Goal: Transaction & Acquisition: Purchase product/service

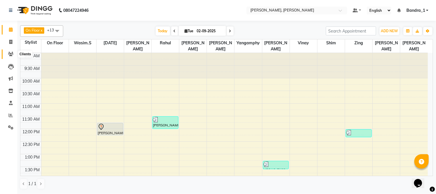
click at [13, 55] on icon at bounding box center [10, 54] width 5 height 4
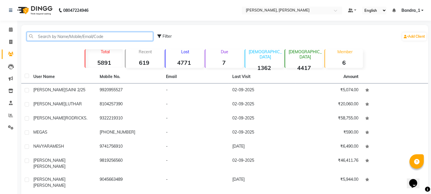
click at [51, 36] on input "text" at bounding box center [90, 36] width 126 height 9
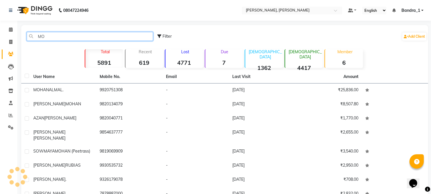
type input "M"
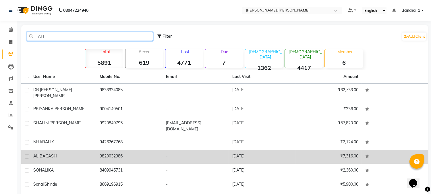
type input "ALI"
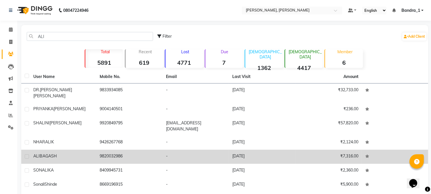
click at [62, 150] on td "[PERSON_NAME]" at bounding box center [63, 156] width 66 height 14
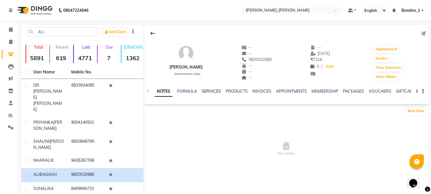
click at [206, 91] on link "SERVICES" at bounding box center [212, 90] width 20 height 5
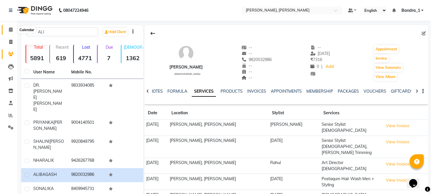
click at [11, 29] on icon at bounding box center [11, 29] width 4 height 4
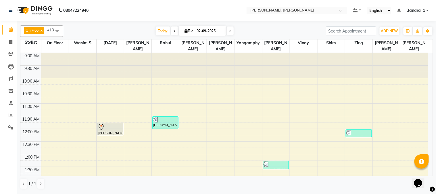
scroll to position [128, 0]
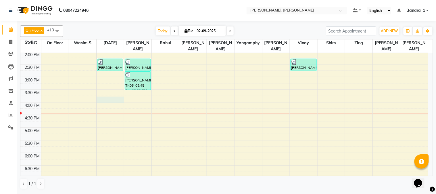
click at [104, 94] on div "9:00 AM 9:30 AM 10:00 AM 10:30 AM 11:00 AM 11:30 AM 12:00 PM 12:30 PM 1:00 PM 1…" at bounding box center [223, 102] width 407 height 354
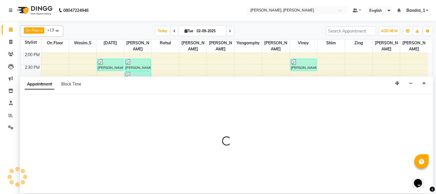
select select "58043"
select select "tentative"
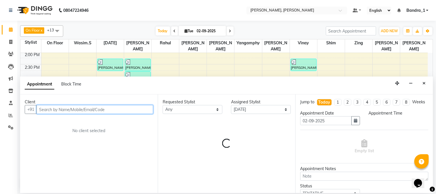
select select "945"
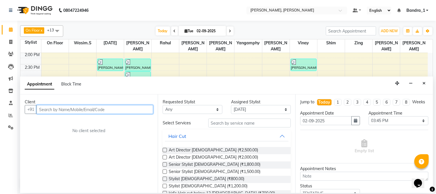
click at [56, 107] on input "text" at bounding box center [94, 109] width 117 height 9
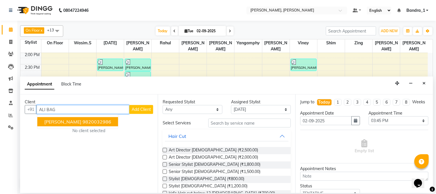
click at [88, 121] on ngb-highlight "9820032986" at bounding box center [96, 122] width 29 height 6
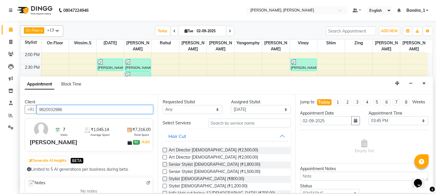
type input "9820032986"
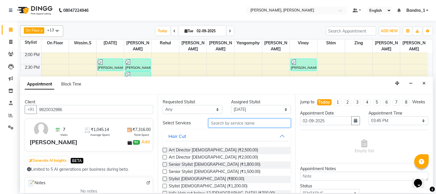
click at [249, 127] on input "text" at bounding box center [249, 122] width 82 height 9
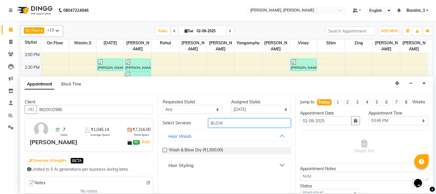
type input "BLOW"
click at [164, 150] on label at bounding box center [165, 150] width 4 height 4
click at [164, 150] on input "checkbox" at bounding box center [165, 151] width 4 height 4
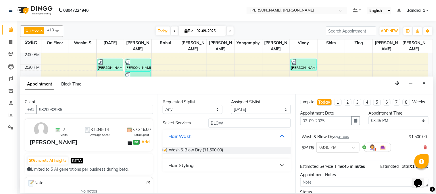
checkbox input "false"
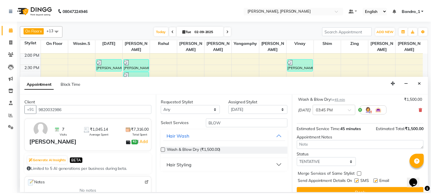
scroll to position [53, 0]
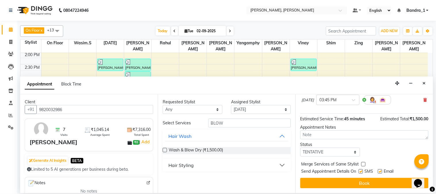
drag, startPoint x: 361, startPoint y: 171, endPoint x: 379, endPoint y: 171, distance: 18.7
click at [361, 171] on label at bounding box center [361, 171] width 4 height 4
click at [361, 171] on input "checkbox" at bounding box center [361, 172] width 4 height 4
checkbox input "false"
click at [381, 171] on label at bounding box center [380, 171] width 4 height 4
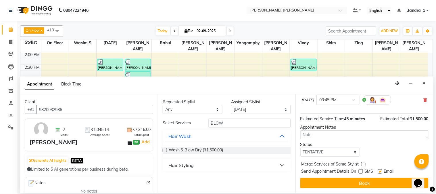
click at [381, 171] on input "checkbox" at bounding box center [380, 172] width 4 height 4
checkbox input "false"
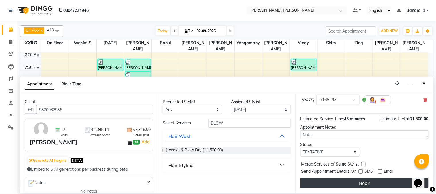
click at [380, 183] on button "Book" at bounding box center [364, 183] width 128 height 10
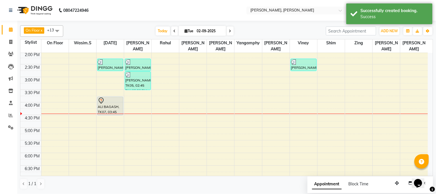
click at [118, 97] on div at bounding box center [110, 100] width 25 height 7
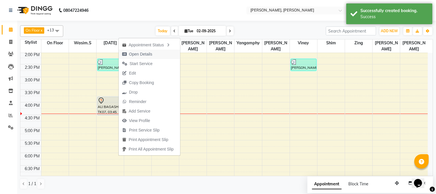
click at [148, 53] on span "Open Details" at bounding box center [140, 54] width 23 height 6
select select "7"
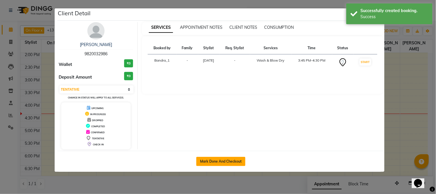
click at [218, 165] on button "Mark Done And Checkout" at bounding box center [220, 161] width 49 height 9
select select "service"
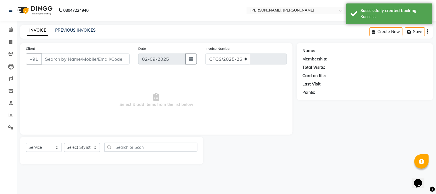
select select "7997"
type input "1229"
type input "9820032986"
select select "58043"
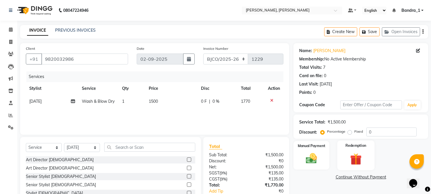
click at [308, 152] on img at bounding box center [311, 158] width 18 height 13
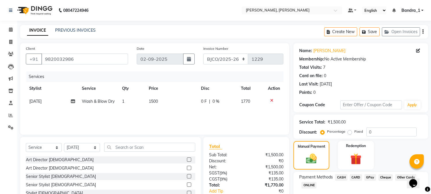
scroll to position [36, 0]
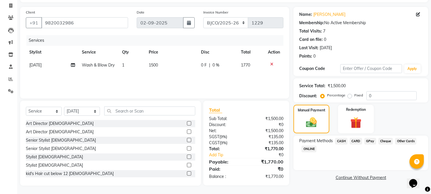
click at [354, 141] on span "CARD" at bounding box center [356, 141] width 12 height 7
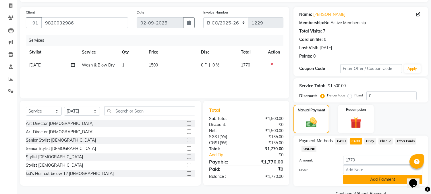
click at [366, 175] on button "Add Payment" at bounding box center [382, 179] width 79 height 9
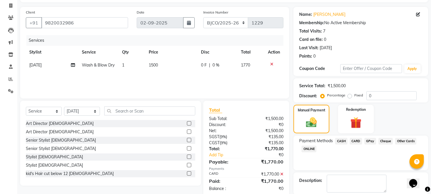
scroll to position [65, 0]
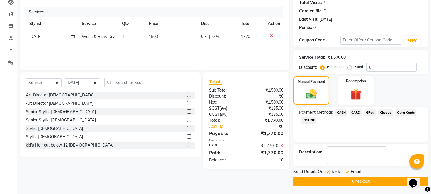
click at [329, 171] on label at bounding box center [328, 171] width 4 height 4
click at [329, 171] on input "checkbox" at bounding box center [328, 172] width 4 height 4
checkbox input "false"
click at [347, 170] on label at bounding box center [347, 171] width 4 height 4
click at [347, 170] on input "checkbox" at bounding box center [347, 172] width 4 height 4
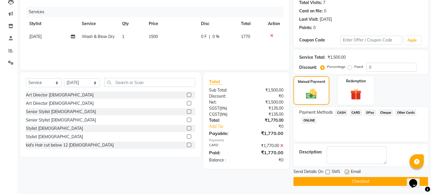
checkbox input "false"
click at [348, 178] on button "Checkout" at bounding box center [361, 181] width 135 height 9
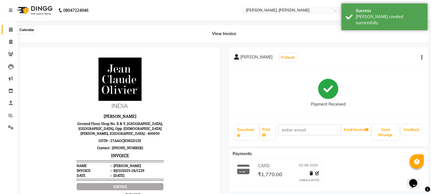
click at [14, 29] on span at bounding box center [11, 29] width 10 height 7
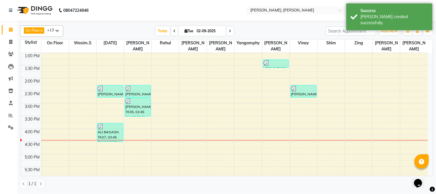
scroll to position [99, 0]
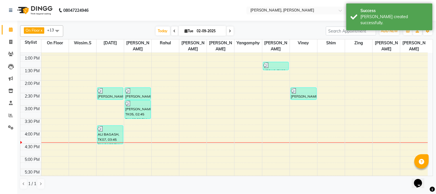
click at [110, 127] on div "ALI BAGASH, TK07, 03:45 PM-04:30 PM, Wash & Blow Dry" at bounding box center [110, 135] width 26 height 18
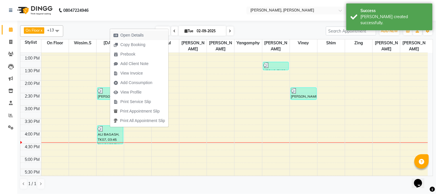
click at [134, 34] on span "Open Details" at bounding box center [131, 35] width 23 height 6
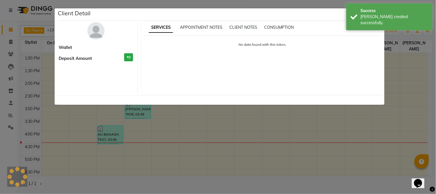
select select "3"
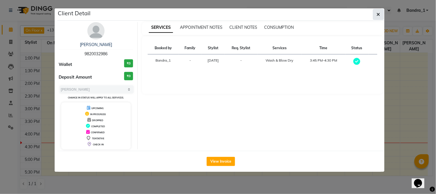
click at [377, 15] on icon "button" at bounding box center [378, 14] width 3 height 5
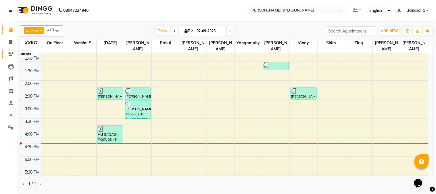
click at [13, 53] on icon at bounding box center [10, 54] width 5 height 4
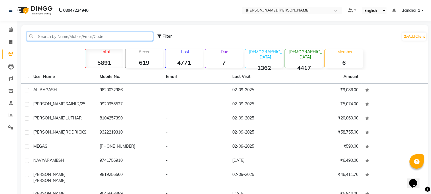
click at [76, 36] on input "text" at bounding box center [90, 36] width 126 height 9
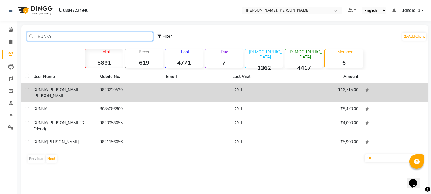
type input "SUNNY"
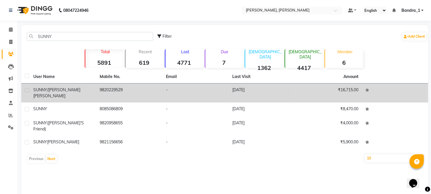
click at [85, 87] on div "SUNNY/[PERSON_NAME]" at bounding box center [62, 93] width 59 height 12
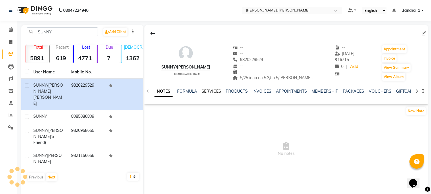
drag, startPoint x: 209, startPoint y: 90, endPoint x: 215, endPoint y: 90, distance: 6.0
click at [209, 90] on link "SERVICES" at bounding box center [212, 90] width 20 height 5
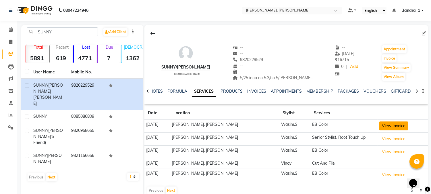
click at [398, 127] on button "View Invoice" at bounding box center [393, 125] width 29 height 9
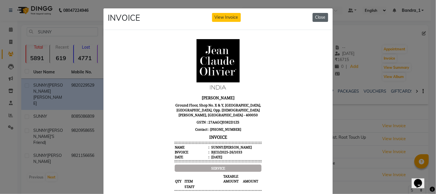
click at [316, 17] on button "Close" at bounding box center [321, 17] width 16 height 9
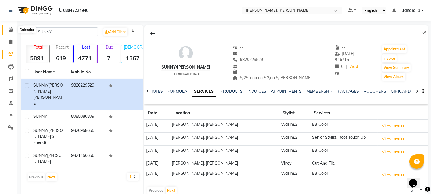
click at [6, 29] on span at bounding box center [11, 29] width 10 height 7
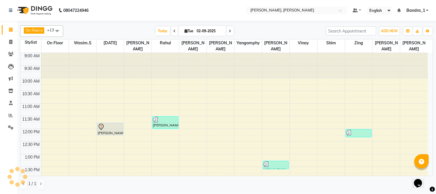
scroll to position [128, 0]
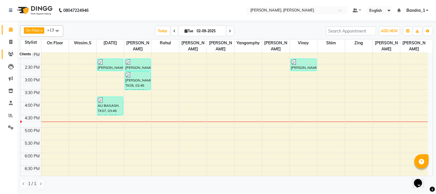
click at [12, 55] on icon at bounding box center [10, 54] width 5 height 4
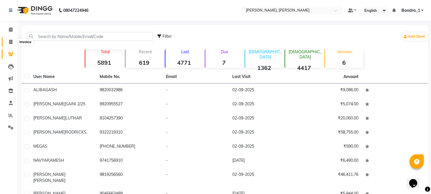
click at [11, 41] on icon at bounding box center [10, 42] width 3 height 4
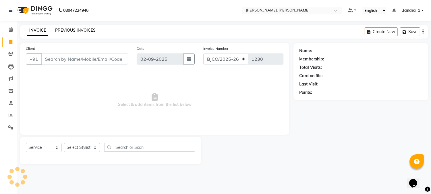
click at [64, 32] on link "PREVIOUS INVOICES" at bounding box center [75, 30] width 41 height 5
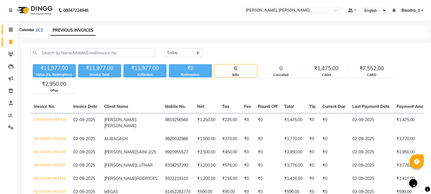
click at [10, 28] on icon at bounding box center [11, 29] width 4 height 4
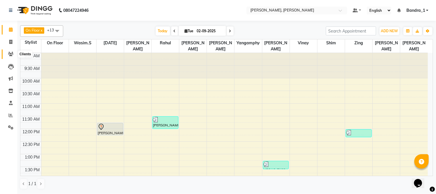
click at [10, 53] on icon at bounding box center [10, 54] width 5 height 4
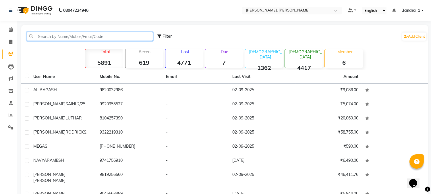
click at [56, 40] on input "text" at bounding box center [90, 36] width 126 height 9
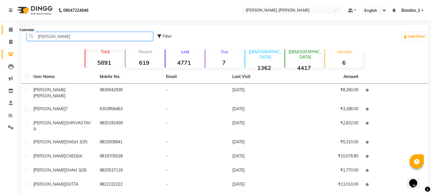
type input "[PERSON_NAME]"
click at [12, 29] on icon at bounding box center [11, 29] width 4 height 4
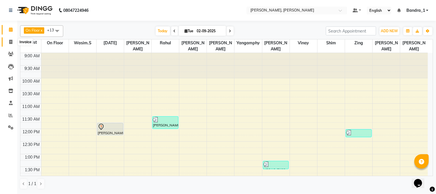
click at [11, 42] on icon at bounding box center [10, 42] width 3 height 4
select select "7997"
select select "service"
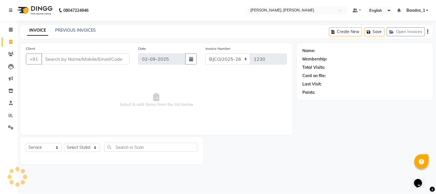
click at [63, 63] on input "Client" at bounding box center [85, 58] width 88 height 11
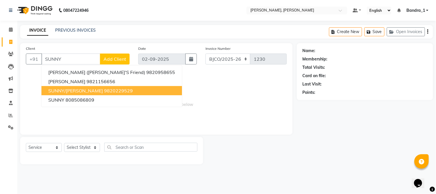
click at [80, 89] on span "SUNNY/[PERSON_NAME]" at bounding box center [75, 91] width 55 height 6
type input "9820229529"
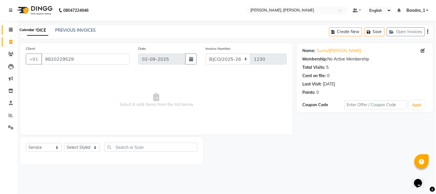
click at [9, 27] on span at bounding box center [11, 29] width 10 height 7
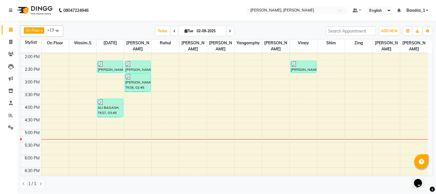
scroll to position [128, 0]
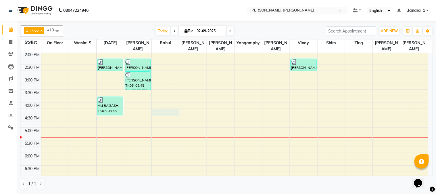
click at [167, 115] on td at bounding box center [234, 118] width 387 height 6
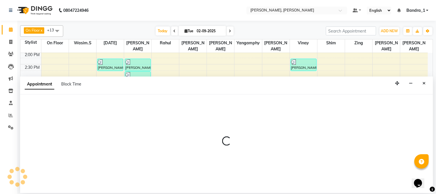
select select "23859"
select select "975"
select select "tentative"
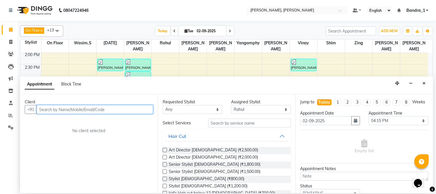
click at [69, 113] on input "text" at bounding box center [94, 109] width 117 height 9
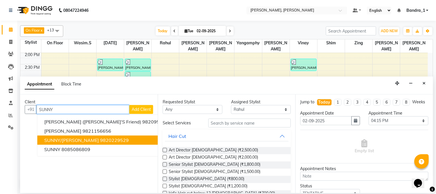
click at [73, 140] on span "SUNNY/[PERSON_NAME]" at bounding box center [71, 140] width 55 height 6
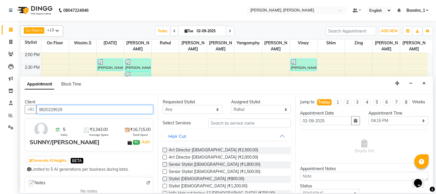
type input "9820229529"
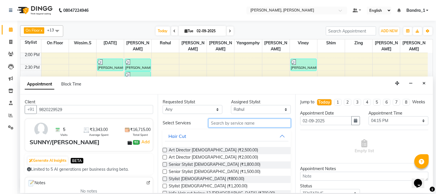
click at [218, 124] on input "text" at bounding box center [249, 122] width 82 height 9
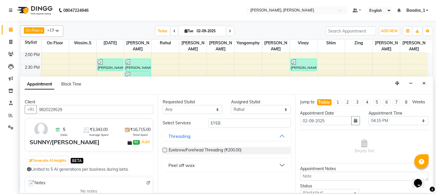
click at [200, 163] on button "Peel off wax" at bounding box center [227, 165] width 124 height 10
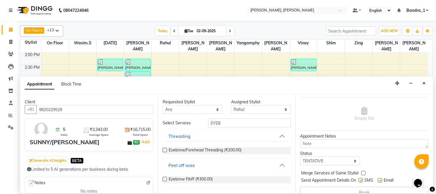
scroll to position [47, 0]
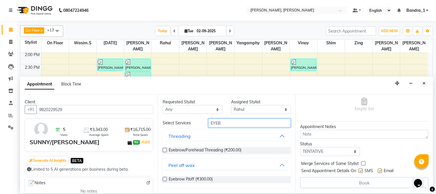
click at [238, 122] on input "EYEB" at bounding box center [249, 122] width 82 height 9
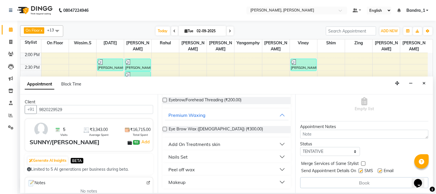
scroll to position [0, 0]
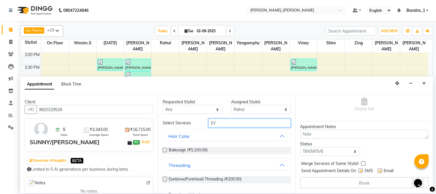
type input "E"
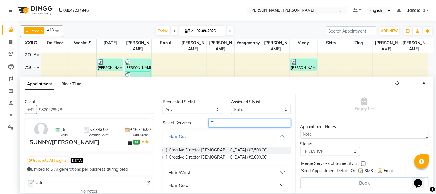
type input "T"
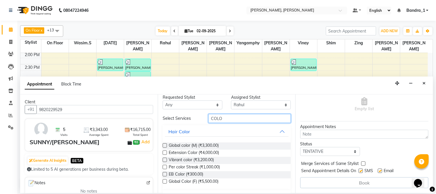
scroll to position [19, 0]
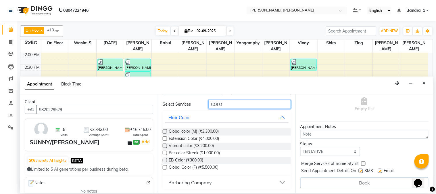
type input "COLO"
click at [164, 159] on label at bounding box center [165, 160] width 4 height 4
click at [164, 159] on input "checkbox" at bounding box center [165, 161] width 4 height 4
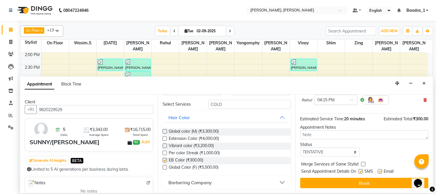
checkbox input "false"
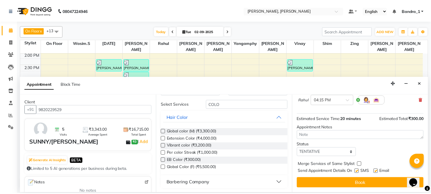
scroll to position [53, 0]
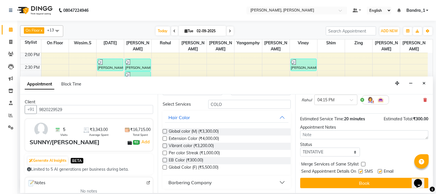
click at [359, 171] on label at bounding box center [361, 171] width 4 height 4
click at [359, 171] on input "checkbox" at bounding box center [361, 172] width 4 height 4
checkbox input "false"
click at [379, 172] on label at bounding box center [380, 171] width 4 height 4
click at [379, 172] on input "checkbox" at bounding box center [380, 172] width 4 height 4
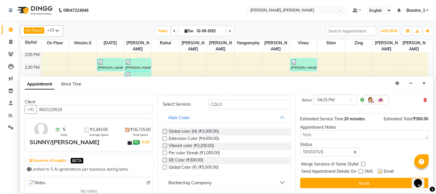
checkbox input "false"
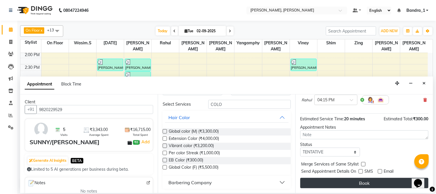
click at [379, 179] on button "Book" at bounding box center [364, 183] width 128 height 10
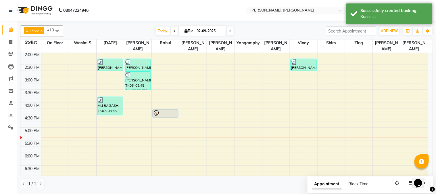
click at [167, 110] on div at bounding box center [165, 113] width 25 height 7
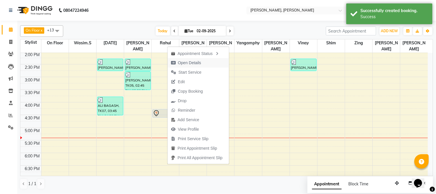
click at [193, 60] on span "Open Details" at bounding box center [189, 63] width 23 height 6
select select "7"
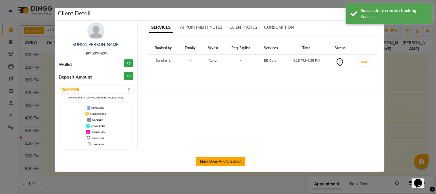
click at [220, 162] on button "Mark Done And Checkout" at bounding box center [220, 161] width 49 height 9
select select "service"
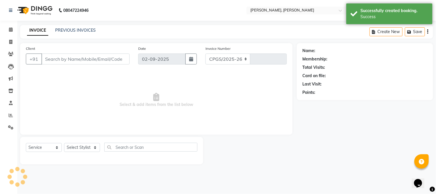
select select "7997"
type input "1230"
type input "9820229529"
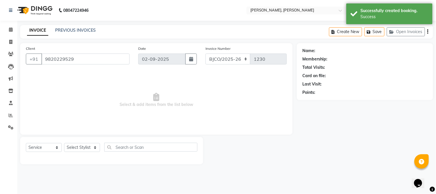
select select "23859"
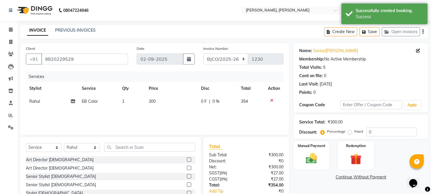
click at [155, 99] on span "300" at bounding box center [152, 101] width 7 height 5
select select "23859"
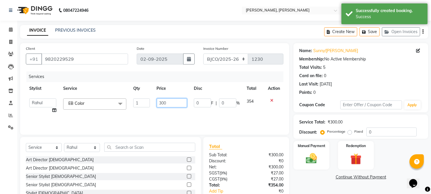
click at [172, 102] on input "300" at bounding box center [172, 102] width 30 height 9
type input "3"
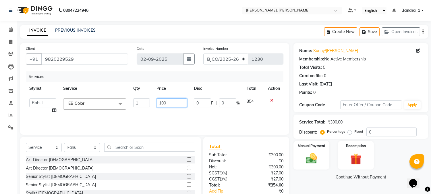
type input "1000"
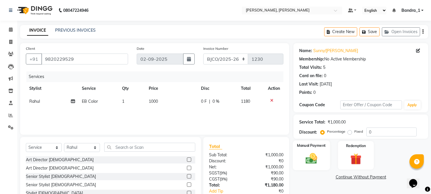
click at [310, 140] on div "Manual Payment" at bounding box center [311, 154] width 37 height 29
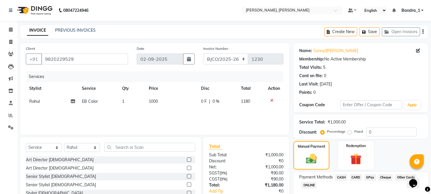
scroll to position [36, 0]
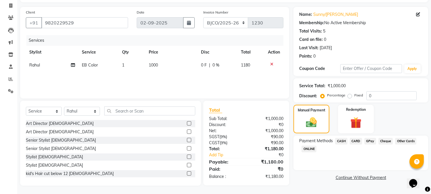
click at [358, 139] on span "CARD" at bounding box center [356, 141] width 12 height 7
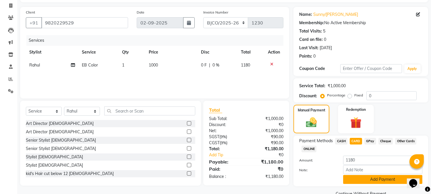
click at [364, 176] on button "Add Payment" at bounding box center [382, 179] width 79 height 9
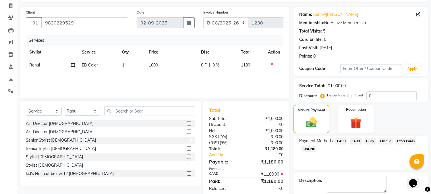
checkbox input "false"
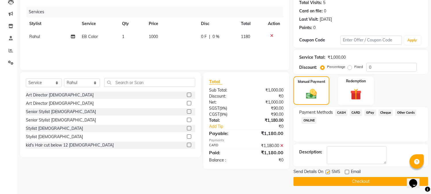
click at [326, 170] on label at bounding box center [328, 171] width 4 height 4
click at [326, 170] on input "checkbox" at bounding box center [328, 172] width 4 height 4
checkbox input "false"
click at [334, 179] on button "Checkout" at bounding box center [361, 181] width 135 height 9
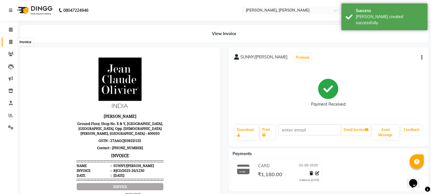
click at [10, 44] on icon at bounding box center [10, 42] width 3 height 4
select select "service"
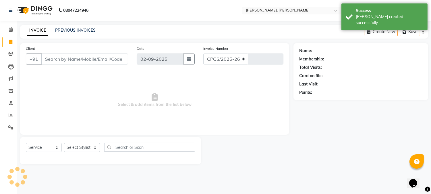
select select "7997"
type input "1231"
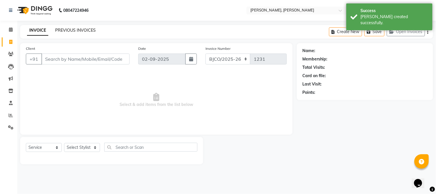
click at [76, 29] on link "PREVIOUS INVOICES" at bounding box center [75, 30] width 41 height 5
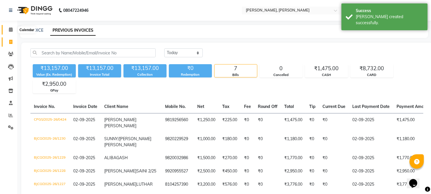
click at [11, 30] on icon at bounding box center [11, 29] width 4 height 4
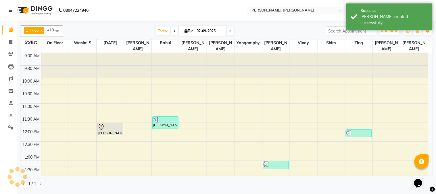
scroll to position [203, 0]
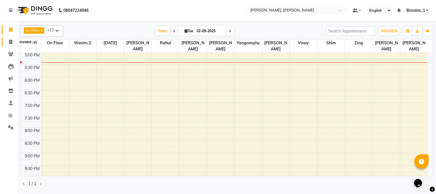
click at [13, 43] on span at bounding box center [11, 42] width 10 height 7
select select "7997"
select select "service"
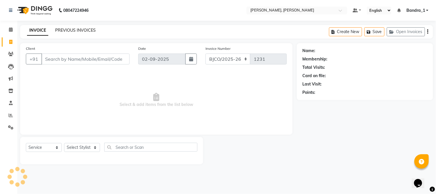
click at [84, 31] on link "PREVIOUS INVOICES" at bounding box center [75, 30] width 41 height 5
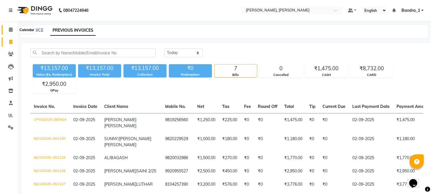
click at [9, 31] on icon at bounding box center [11, 29] width 4 height 4
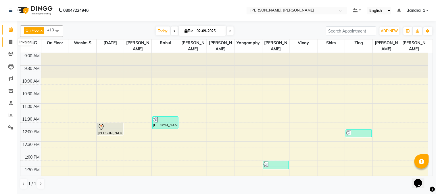
click at [11, 43] on icon at bounding box center [10, 42] width 3 height 4
select select "7997"
select select "service"
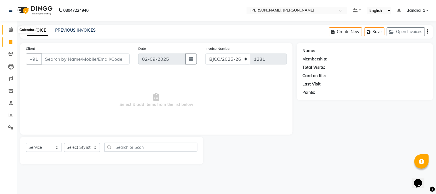
click at [12, 28] on icon at bounding box center [11, 29] width 4 height 4
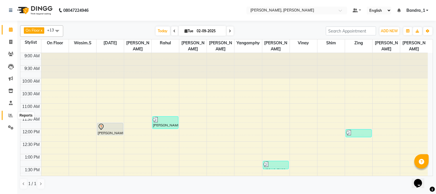
click at [9, 117] on icon at bounding box center [11, 115] width 4 height 4
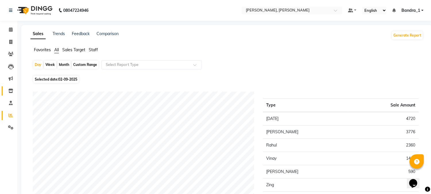
click at [8, 87] on link "Inventory" at bounding box center [9, 90] width 14 height 9
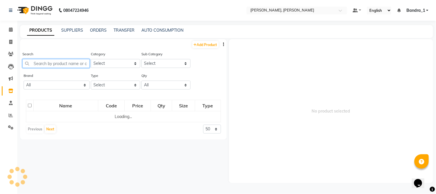
click at [47, 65] on input "text" at bounding box center [55, 63] width 67 height 9
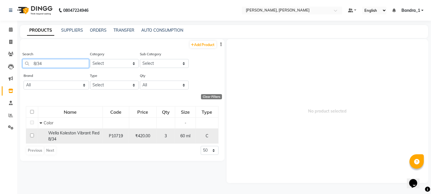
type input "8/34"
click at [31, 135] on input "checkbox" at bounding box center [32, 135] width 4 height 4
checkbox input "true"
select select
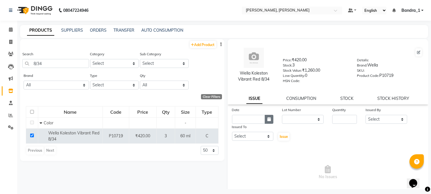
click at [270, 120] on button "button" at bounding box center [269, 119] width 9 height 9
select select "9"
select select "2025"
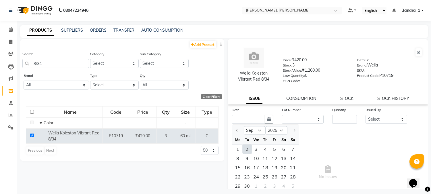
click at [247, 147] on div "2" at bounding box center [247, 148] width 9 height 9
type input "02-09-2025"
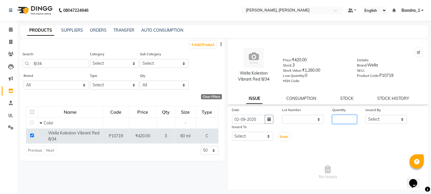
click at [334, 116] on input "number" at bounding box center [344, 119] width 25 height 9
type input "1"
click at [373, 120] on select "Select [PERSON_NAME] [PERSON_NAME] Attham Bandra_1 Bandra_store [PERSON_NAME] […" at bounding box center [387, 119] width 42 height 9
select select "8537"
click at [366, 115] on select "Select [PERSON_NAME] [PERSON_NAME] Attham Bandra_1 Bandra_store [PERSON_NAME] […" at bounding box center [387, 119] width 42 height 9
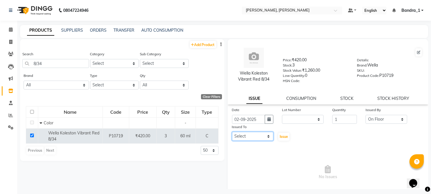
click at [252, 137] on select "Select [PERSON_NAME] [PERSON_NAME] Attham Bandra_1 Bandra_store [PERSON_NAME] […" at bounding box center [253, 136] width 42 height 9
select select "8537"
click at [232, 132] on select "Select [PERSON_NAME] [PERSON_NAME] Attham Bandra_1 Bandra_store [PERSON_NAME] […" at bounding box center [253, 136] width 42 height 9
click at [286, 136] on span "Issue" at bounding box center [284, 136] width 8 height 4
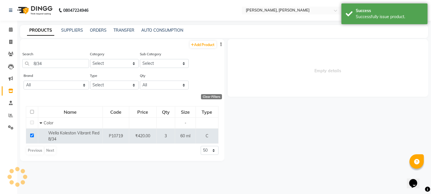
select select
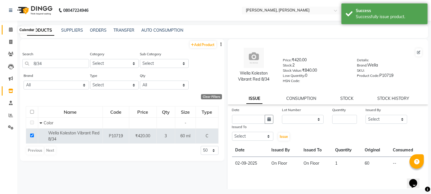
click at [13, 30] on span at bounding box center [11, 29] width 10 height 7
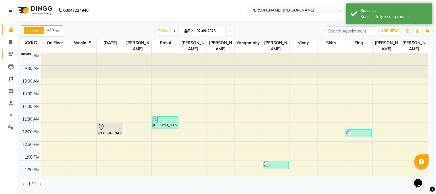
click at [13, 54] on icon at bounding box center [10, 54] width 5 height 4
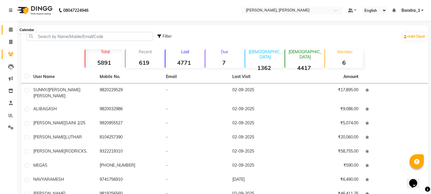
click at [12, 33] on span at bounding box center [11, 29] width 10 height 7
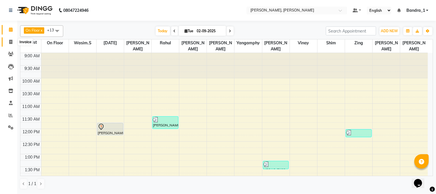
click at [10, 43] on icon at bounding box center [10, 42] width 3 height 4
select select "7997"
select select "service"
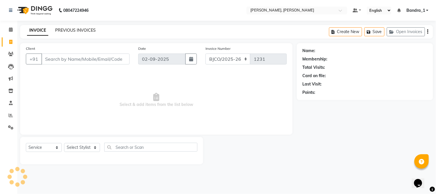
click at [85, 28] on link "PREVIOUS INVOICES" at bounding box center [75, 30] width 41 height 5
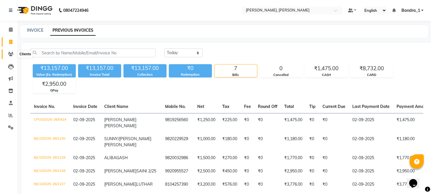
click at [12, 52] on icon at bounding box center [10, 54] width 5 height 4
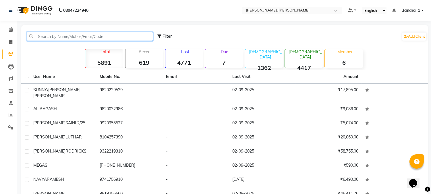
click at [47, 32] on input "text" at bounding box center [90, 36] width 126 height 9
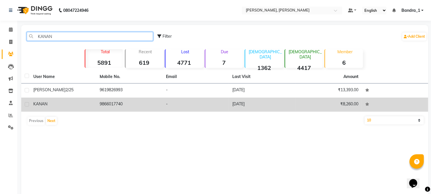
type input "KANAN"
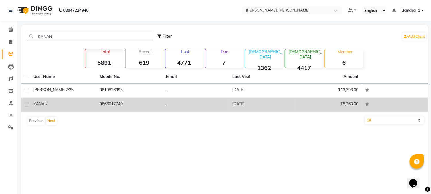
click at [62, 108] on td "KANAN" at bounding box center [63, 104] width 66 height 14
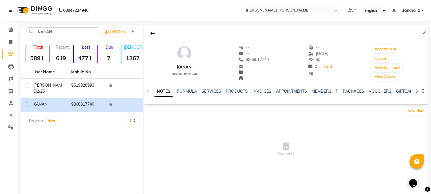
click at [202, 88] on div "SERVICES" at bounding box center [212, 91] width 20 height 6
click at [203, 89] on link "SERVICES" at bounding box center [212, 90] width 20 height 5
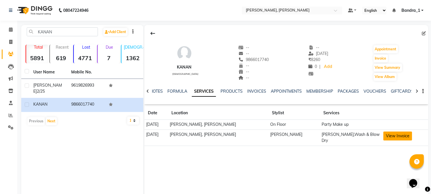
click at [397, 136] on button "View Invoice" at bounding box center [397, 135] width 29 height 9
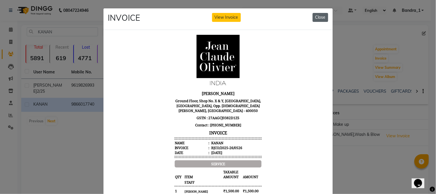
click at [321, 14] on button "Close" at bounding box center [321, 17] width 16 height 9
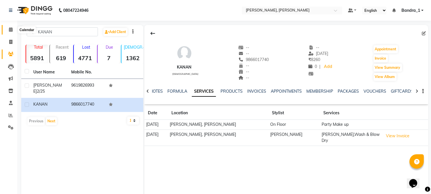
click at [9, 28] on icon at bounding box center [11, 29] width 4 height 4
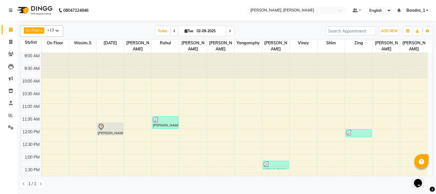
click at [114, 125] on div "[PERSON_NAME], TK02, 11:45 AM-12:15 PM, Art Director [DEMOGRAPHIC_DATA]" at bounding box center [110, 129] width 26 height 12
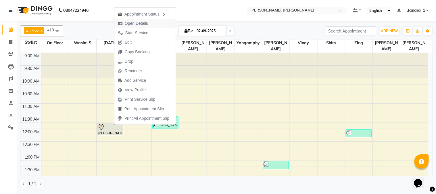
click at [144, 24] on span "Open Details" at bounding box center [136, 23] width 23 height 6
select select "7"
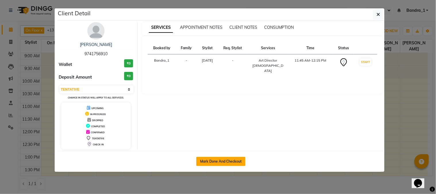
click at [215, 157] on button "Mark Done And Checkout" at bounding box center [220, 161] width 49 height 9
select select "7997"
select select "service"
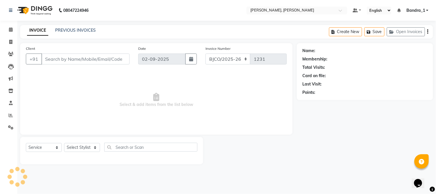
type input "9741756910"
select select "58043"
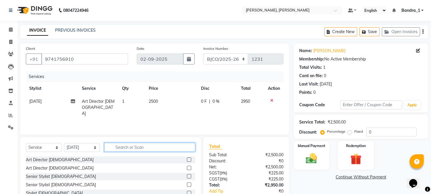
click at [124, 147] on input "text" at bounding box center [149, 146] width 91 height 9
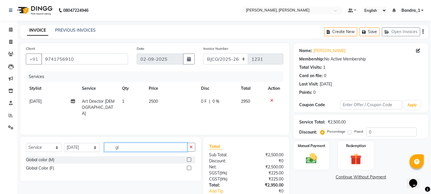
type input "g"
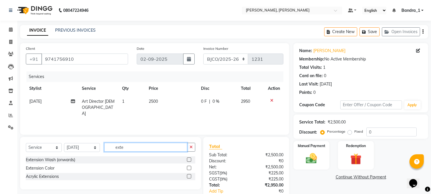
type input "exte"
click at [190, 169] on label at bounding box center [189, 167] width 4 height 4
click at [190, 169] on input "checkbox" at bounding box center [189, 168] width 4 height 4
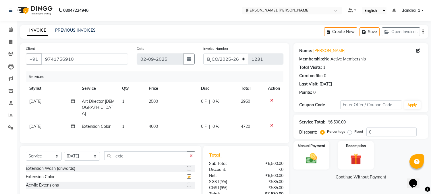
checkbox input "false"
click at [157, 124] on span "4000" at bounding box center [153, 126] width 9 height 5
select select "58043"
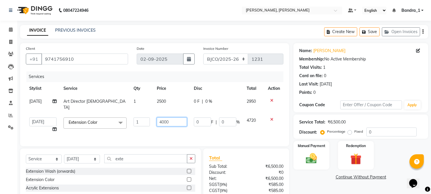
click at [176, 117] on input "4000" at bounding box center [172, 121] width 30 height 9
type input "4"
type input "8000"
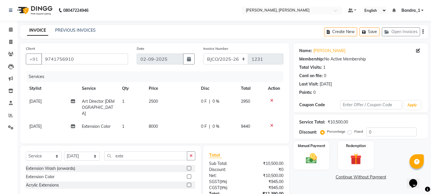
scroll to position [43, 0]
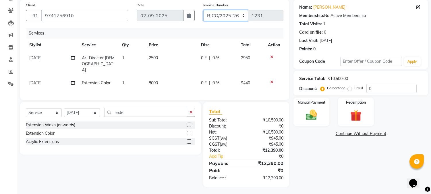
click at [238, 15] on select "CPGS/2025-26 BJCO/2025-26 Pre/2025" at bounding box center [225, 15] width 45 height 11
select select "7998"
click at [203, 10] on select "CPGS/2025-26 BJCO/2025-26 Pre/2025" at bounding box center [225, 15] width 45 height 11
type input "0425"
click at [314, 109] on img at bounding box center [311, 115] width 19 height 14
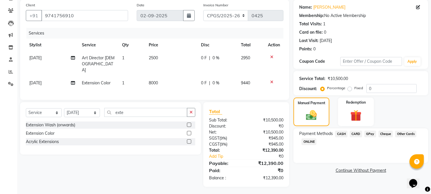
click at [340, 134] on span "CASH" at bounding box center [341, 133] width 12 height 7
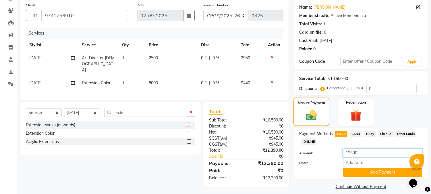
click at [361, 151] on input "12390" at bounding box center [382, 152] width 79 height 9
type input "1"
type input "4600"
click at [369, 171] on button "Add Payment" at bounding box center [382, 171] width 79 height 9
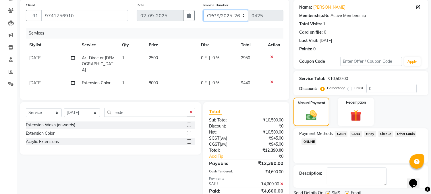
click at [225, 17] on select "CPGS/2025-26 BJCO/2025-26 Pre/2025" at bounding box center [225, 15] width 45 height 11
select select "7997"
click at [203, 10] on select "CPGS/2025-26 BJCO/2025-26 Pre/2025" at bounding box center [225, 15] width 45 height 11
type input "1231"
click at [358, 134] on span "CARD" at bounding box center [356, 133] width 12 height 7
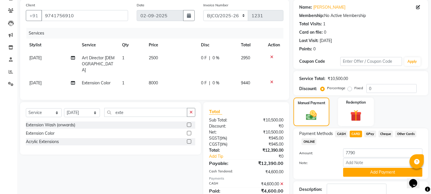
click at [374, 167] on button "Add Payment" at bounding box center [382, 171] width 79 height 9
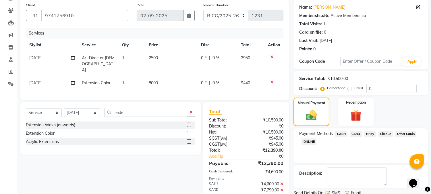
scroll to position [70, 0]
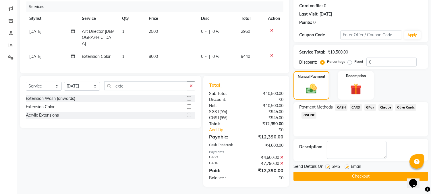
click at [346, 165] on label at bounding box center [347, 166] width 4 height 4
click at [346, 165] on input "checkbox" at bounding box center [347, 167] width 4 height 4
checkbox input "false"
click at [329, 165] on label at bounding box center [328, 166] width 4 height 4
click at [329, 165] on input "checkbox" at bounding box center [328, 167] width 4 height 4
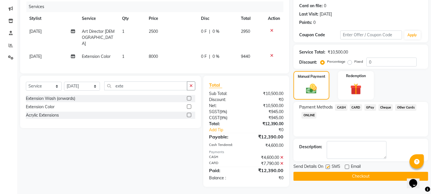
checkbox input "false"
click at [337, 176] on button "Checkout" at bounding box center [361, 175] width 135 height 9
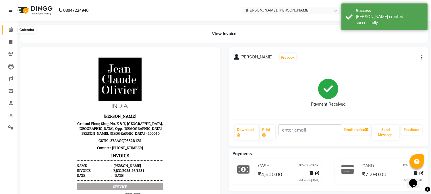
click at [9, 29] on icon at bounding box center [11, 29] width 4 height 4
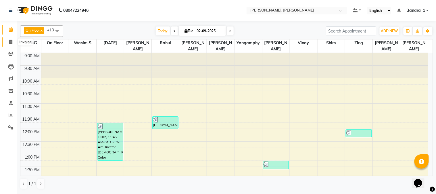
click at [11, 41] on icon at bounding box center [10, 42] width 3 height 4
select select "7997"
select select "service"
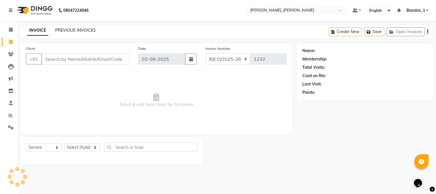
click at [70, 31] on link "PREVIOUS INVOICES" at bounding box center [75, 30] width 41 height 5
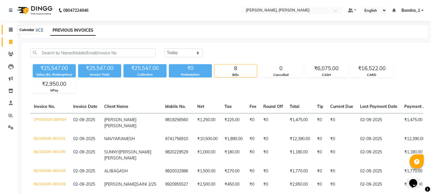
click at [9, 29] on icon at bounding box center [11, 29] width 4 height 4
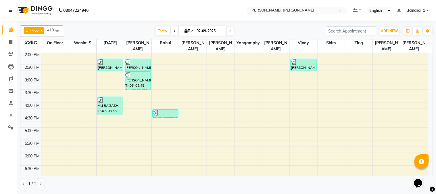
scroll to position [226, 0]
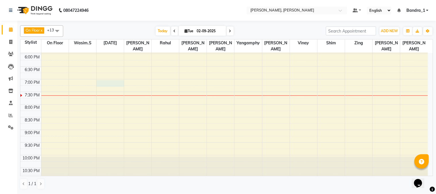
click at [114, 75] on div "9:00 AM 9:30 AM 10:00 AM 10:30 AM 11:00 AM 11:30 AM 12:00 PM 12:30 PM 1:00 PM 1…" at bounding box center [223, 3] width 407 height 354
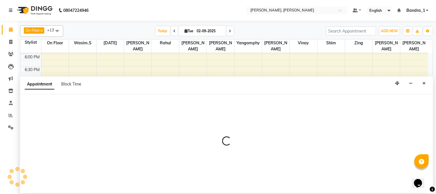
select select "58043"
select select "1140"
select select "tentative"
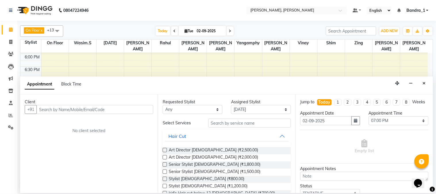
click at [59, 108] on input "text" at bounding box center [94, 109] width 117 height 9
type input "9643676237"
click at [148, 111] on span "Add Client" at bounding box center [141, 109] width 19 height 5
select select "22"
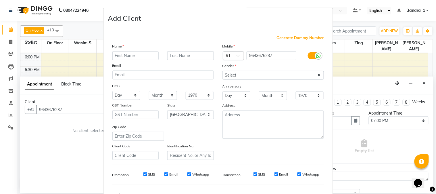
click at [143, 174] on input "SMS" at bounding box center [145, 174] width 4 height 4
checkbox input "false"
click at [164, 174] on input "Email" at bounding box center [166, 174] width 4 height 4
checkbox input "false"
click at [188, 173] on input "Whatsapp" at bounding box center [189, 174] width 4 height 4
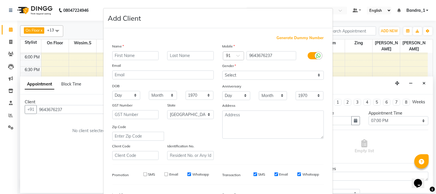
checkbox input "false"
click at [253, 174] on input "SMS" at bounding box center [255, 174] width 4 height 4
checkbox input "false"
click at [274, 174] on input "Email" at bounding box center [276, 174] width 4 height 4
checkbox input "false"
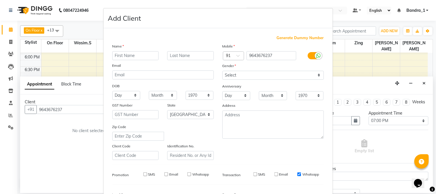
click at [297, 174] on input "Whatsapp" at bounding box center [299, 174] width 4 height 4
checkbox input "false"
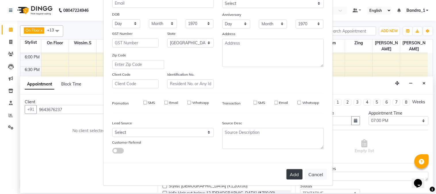
click at [296, 174] on button "Add" at bounding box center [294, 174] width 16 height 10
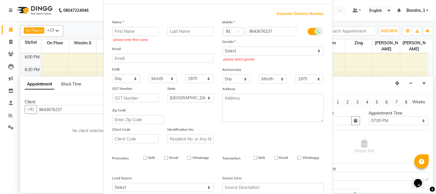
scroll to position [0, 0]
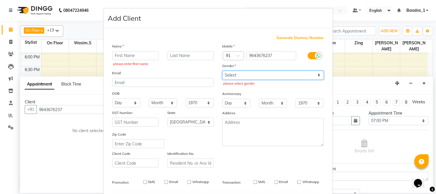
click at [259, 75] on select "Select [DEMOGRAPHIC_DATA] [DEMOGRAPHIC_DATA] Other Prefer Not To Say" at bounding box center [272, 75] width 101 height 9
select select "[DEMOGRAPHIC_DATA]"
click at [222, 71] on select "Select [DEMOGRAPHIC_DATA] [DEMOGRAPHIC_DATA] Other Prefer Not To Say" at bounding box center [272, 75] width 101 height 9
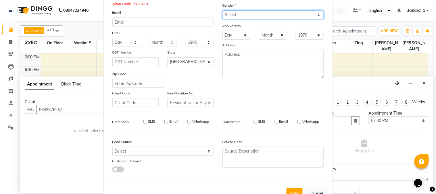
scroll to position [80, 0]
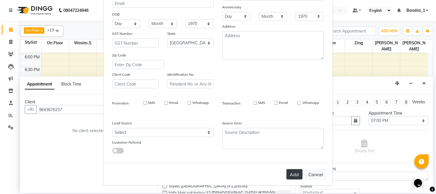
click at [286, 173] on button "Add" at bounding box center [294, 174] width 16 height 10
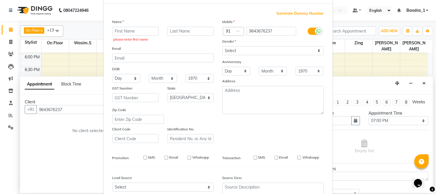
scroll to position [0, 0]
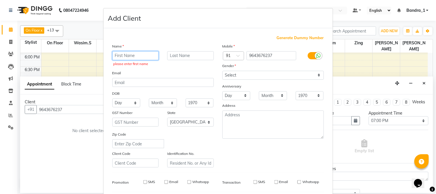
click at [134, 53] on input "text" at bounding box center [135, 55] width 47 height 9
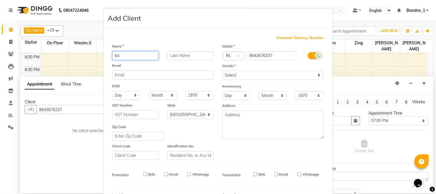
type input "b"
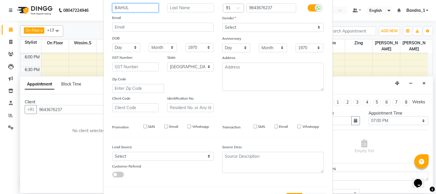
scroll to position [72, 0]
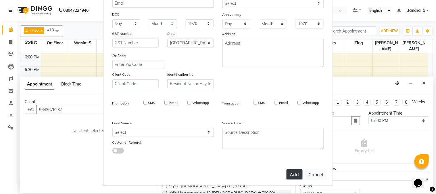
type input "BAHUL"
click at [292, 174] on button "Add" at bounding box center [294, 174] width 16 height 10
select select
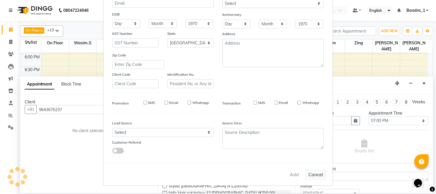
select select "null"
select select
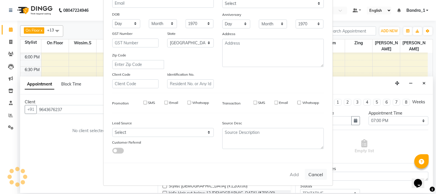
checkbox input "false"
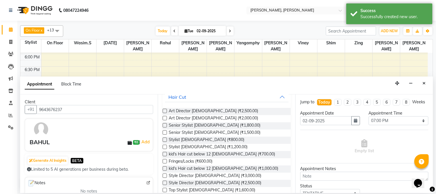
scroll to position [0, 0]
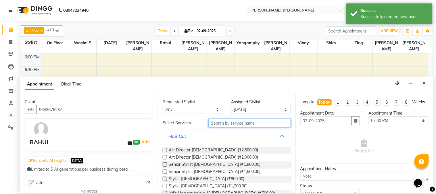
click at [248, 122] on input "text" at bounding box center [249, 122] width 82 height 9
click at [165, 170] on label at bounding box center [165, 171] width 4 height 4
click at [165, 170] on input "checkbox" at bounding box center [165, 172] width 4 height 4
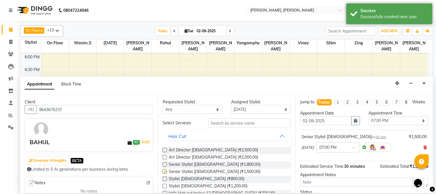
checkbox input "false"
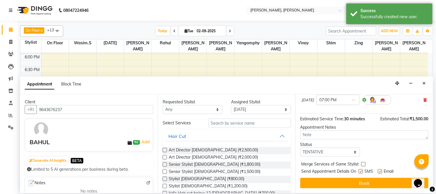
click at [359, 171] on label at bounding box center [361, 171] width 4 height 4
click at [359, 171] on input "checkbox" at bounding box center [361, 172] width 4 height 4
checkbox input "false"
click at [377, 172] on div "SMS" at bounding box center [368, 171] width 19 height 7
click at [378, 171] on label at bounding box center [380, 171] width 4 height 4
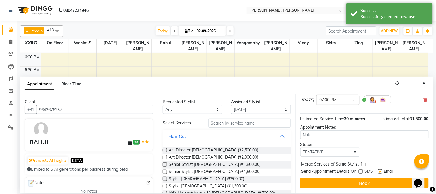
click at [378, 171] on input "checkbox" at bounding box center [380, 172] width 4 height 4
checkbox input "false"
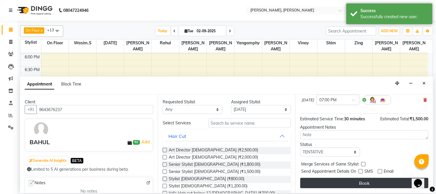
click at [377, 184] on button "Book" at bounding box center [364, 183] width 128 height 10
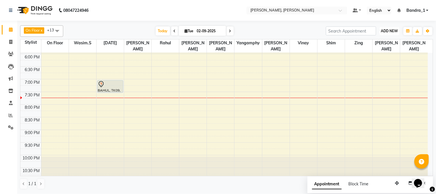
click at [396, 33] on button "ADD NEW Toggle Dropdown" at bounding box center [389, 31] width 20 height 8
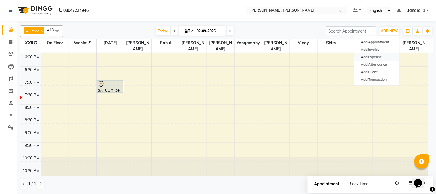
click at [376, 56] on link "Add Expense" at bounding box center [376, 56] width 45 height 7
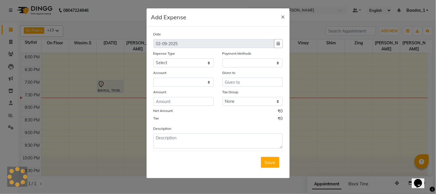
select select "1"
select select "2374"
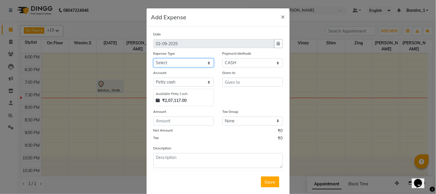
click at [183, 64] on select "Select Advance Salary Amazon B M C Cash transfer to bank Cash transfer to hub C…" at bounding box center [183, 62] width 60 height 9
select select "507"
click at [153, 58] on select "Select Advance Salary Amazon B M C Cash transfer to bank Cash transfer to hub C…" at bounding box center [183, 62] width 60 height 9
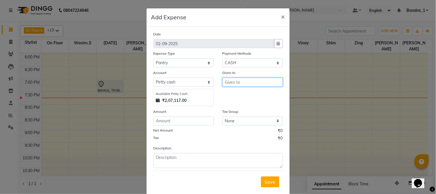
click at [256, 84] on input "text" at bounding box center [252, 82] width 60 height 9
type input "PANCHSHEEL STORES"
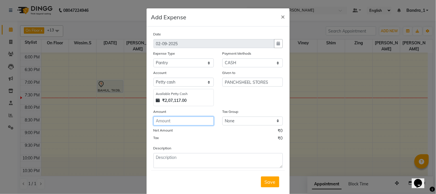
click at [169, 120] on input "number" at bounding box center [183, 120] width 60 height 9
type input "90"
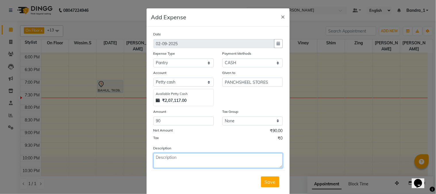
click at [168, 157] on textarea at bounding box center [217, 160] width 129 height 15
type textarea "MILK FOR STAFF TEA -90/-"
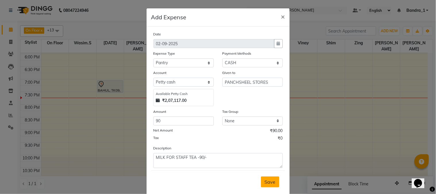
click at [267, 180] on span "Save" at bounding box center [270, 182] width 11 height 6
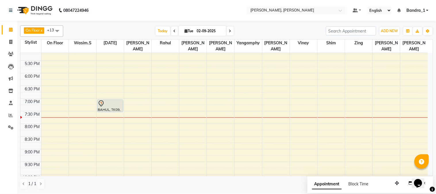
scroll to position [226, 0]
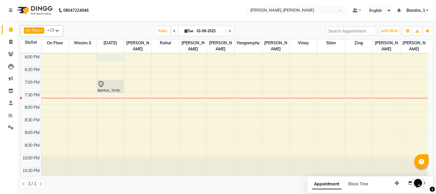
click at [110, 50] on div "9:00 AM 9:30 AM 10:00 AM 10:30 AM 11:00 AM 11:30 AM 12:00 PM 12:30 PM 1:00 PM 1…" at bounding box center [223, 3] width 407 height 354
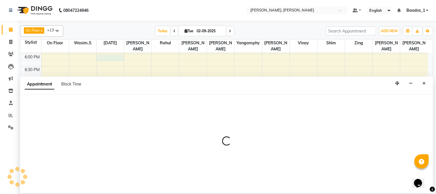
select select "58043"
select select "tentative"
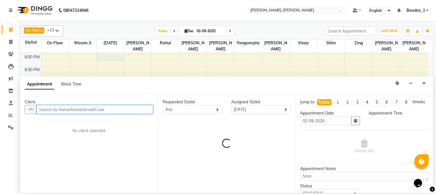
select select "1080"
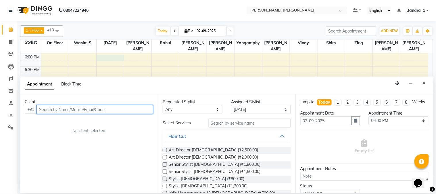
click at [59, 112] on input "text" at bounding box center [94, 109] width 117 height 9
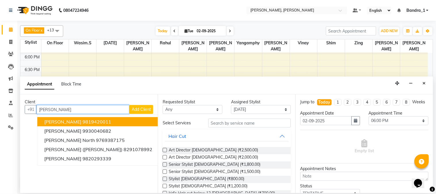
type input "[PERSON_NAME]"
click at [144, 109] on span "Add Client" at bounding box center [141, 109] width 19 height 5
select select "22"
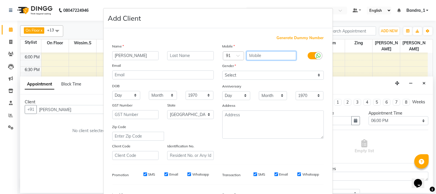
click at [255, 58] on input "text" at bounding box center [271, 55] width 50 height 9
type input "9971012606"
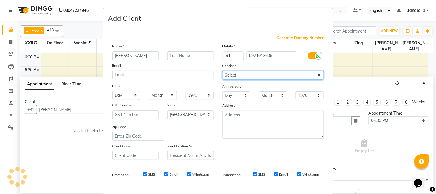
click at [255, 73] on select "Select [DEMOGRAPHIC_DATA] [DEMOGRAPHIC_DATA] Other Prefer Not To Say" at bounding box center [272, 75] width 101 height 9
select select "[DEMOGRAPHIC_DATA]"
click at [222, 71] on select "Select [DEMOGRAPHIC_DATA] [DEMOGRAPHIC_DATA] Other Prefer Not To Say" at bounding box center [272, 75] width 101 height 9
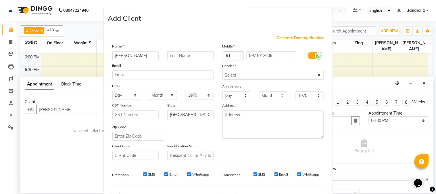
click at [143, 176] on input "SMS" at bounding box center [145, 174] width 4 height 4
checkbox input "false"
click at [165, 173] on input "Email" at bounding box center [166, 174] width 4 height 4
checkbox input "false"
click at [187, 173] on input "Whatsapp" at bounding box center [189, 174] width 4 height 4
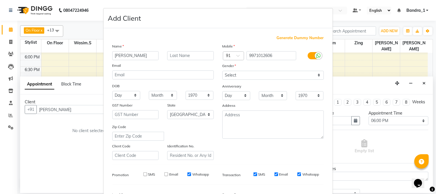
checkbox input "false"
click at [253, 174] on input "SMS" at bounding box center [255, 174] width 4 height 4
checkbox input "false"
click at [275, 173] on input "Email" at bounding box center [276, 174] width 4 height 4
checkbox input "false"
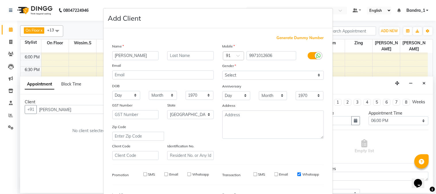
click at [297, 173] on input "Whatsapp" at bounding box center [299, 174] width 4 height 4
checkbox input "false"
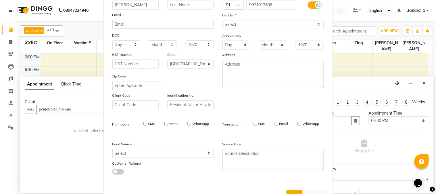
scroll to position [72, 0]
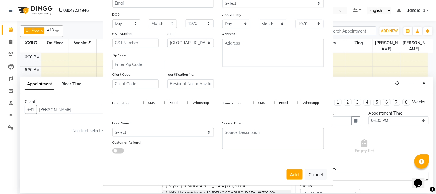
click at [291, 174] on button "Add" at bounding box center [294, 174] width 16 height 10
type input "9971012606"
select select
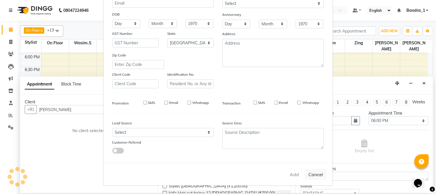
select select "null"
select select
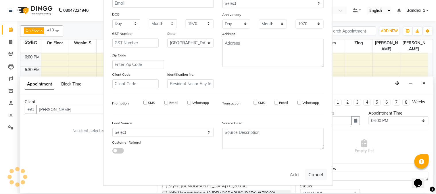
checkbox input "false"
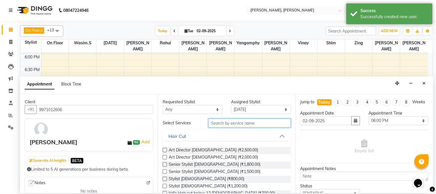
click at [242, 124] on input "text" at bounding box center [249, 122] width 82 height 9
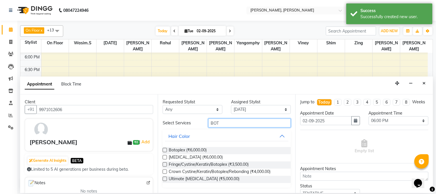
type input "BOT"
click at [166, 157] on label at bounding box center [165, 157] width 4 height 4
click at [166, 157] on input "checkbox" at bounding box center [165, 158] width 4 height 4
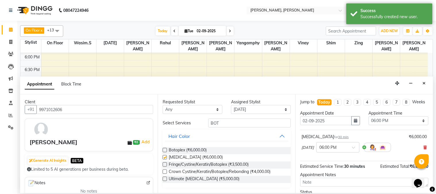
checkbox input "false"
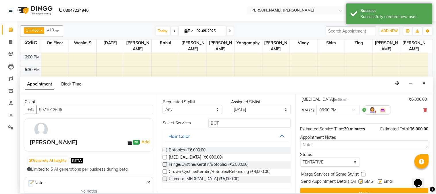
scroll to position [53, 0]
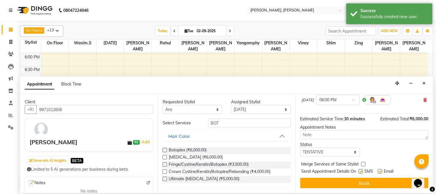
click at [360, 170] on label at bounding box center [361, 171] width 4 height 4
click at [360, 170] on input "checkbox" at bounding box center [361, 172] width 4 height 4
checkbox input "false"
click at [380, 170] on label at bounding box center [380, 171] width 4 height 4
click at [380, 170] on input "checkbox" at bounding box center [380, 172] width 4 height 4
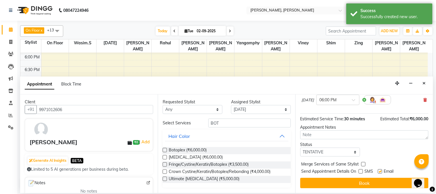
checkbox input "false"
drag, startPoint x: 379, startPoint y: 181, endPoint x: 375, endPoint y: 182, distance: 4.5
click at [379, 182] on button "Book" at bounding box center [364, 183] width 128 height 10
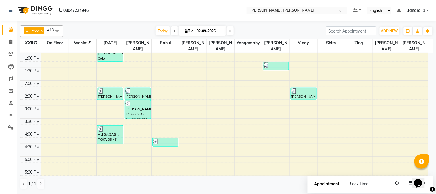
scroll to position [226, 0]
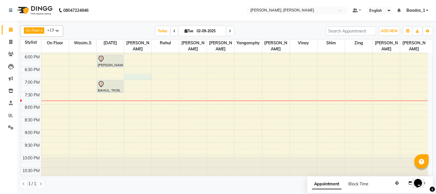
click at [131, 71] on div "9:00 AM 9:30 AM 10:00 AM 10:30 AM 11:00 AM 11:30 AM 12:00 PM 12:30 PM 1:00 PM 1…" at bounding box center [223, 3] width 407 height 354
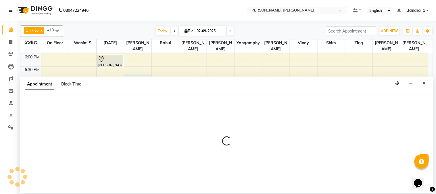
select select "72175"
select select "1125"
select select "tentative"
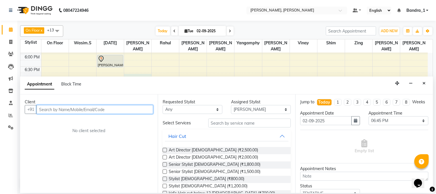
click at [53, 112] on input "text" at bounding box center [94, 109] width 117 height 9
type input "8261057062"
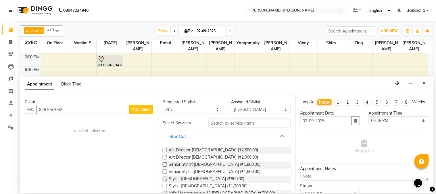
click at [149, 110] on span "Add Client" at bounding box center [141, 109] width 19 height 5
select select "22"
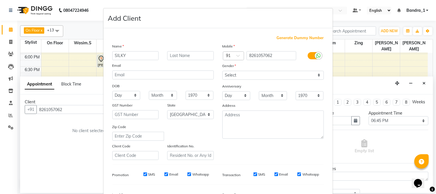
type input "SILKY"
click at [236, 75] on select "Select [DEMOGRAPHIC_DATA] [DEMOGRAPHIC_DATA] Other Prefer Not To Say" at bounding box center [272, 75] width 101 height 9
select select "[DEMOGRAPHIC_DATA]"
click at [222, 71] on select "Select [DEMOGRAPHIC_DATA] [DEMOGRAPHIC_DATA] Other Prefer Not To Say" at bounding box center [272, 75] width 101 height 9
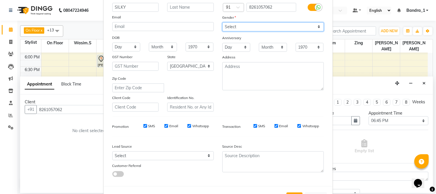
scroll to position [72, 0]
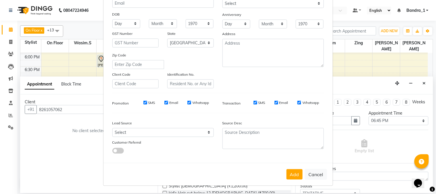
click at [143, 103] on input "SMS" at bounding box center [145, 103] width 4 height 4
checkbox input "false"
click at [164, 101] on input "Email" at bounding box center [166, 103] width 4 height 4
checkbox input "false"
click at [188, 101] on input "Whatsapp" at bounding box center [189, 103] width 4 height 4
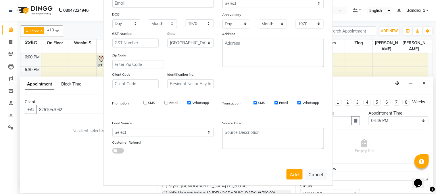
checkbox input "false"
click at [253, 102] on input "SMS" at bounding box center [255, 103] width 4 height 4
checkbox input "false"
click at [274, 102] on input "Email" at bounding box center [276, 103] width 4 height 4
checkbox input "false"
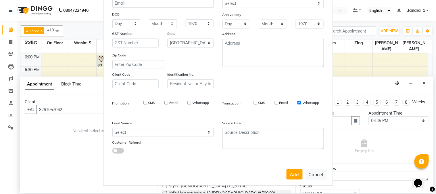
click at [297, 102] on input "Whatsapp" at bounding box center [299, 103] width 4 height 4
checkbox input "false"
click at [292, 171] on button "Add" at bounding box center [294, 174] width 16 height 10
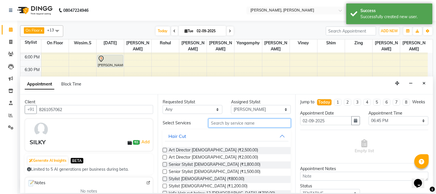
click at [245, 121] on input "text" at bounding box center [249, 122] width 82 height 9
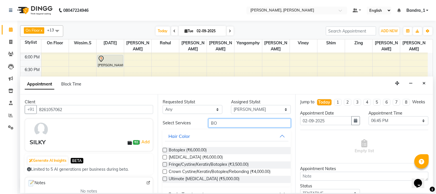
type input "B"
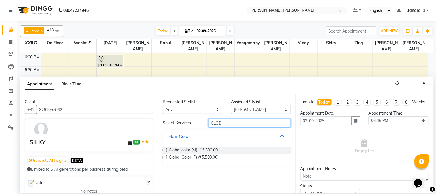
type input "GLOB"
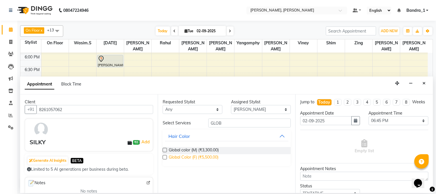
drag, startPoint x: 164, startPoint y: 156, endPoint x: 182, endPoint y: 156, distance: 17.8
click at [164, 156] on label at bounding box center [165, 157] width 4 height 4
click at [164, 156] on input "checkbox" at bounding box center [165, 158] width 4 height 4
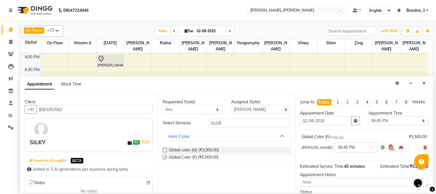
checkbox input "false"
click at [229, 123] on input "GLOB" at bounding box center [249, 122] width 82 height 9
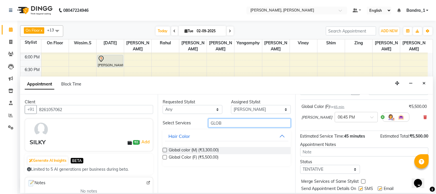
scroll to position [53, 0]
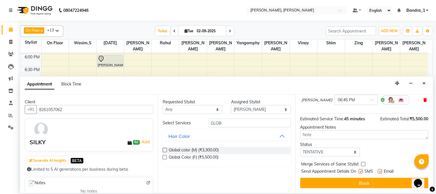
click at [423, 99] on icon at bounding box center [424, 100] width 3 height 4
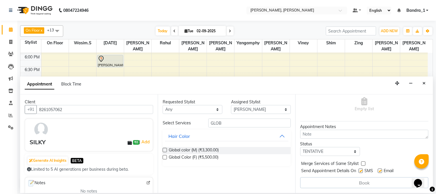
scroll to position [47, 0]
click at [234, 123] on input "GLOB" at bounding box center [249, 122] width 82 height 9
type input "G"
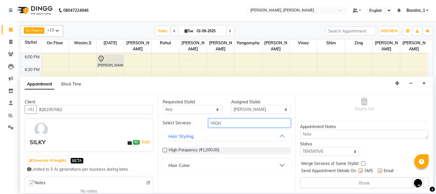
type input "HIGH"
click at [190, 165] on button "Hair Color" at bounding box center [227, 165] width 124 height 10
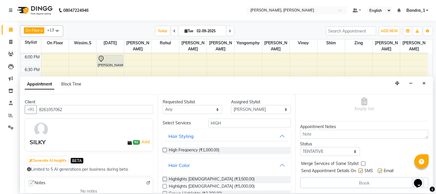
scroll to position [14, 0]
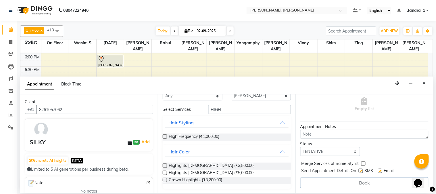
click at [165, 173] on label at bounding box center [165, 172] width 4 height 4
click at [165, 173] on input "checkbox" at bounding box center [165, 173] width 4 height 4
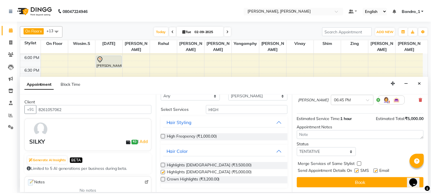
scroll to position [53, 0]
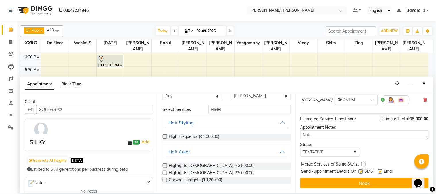
checkbox input "false"
drag, startPoint x: 361, startPoint y: 171, endPoint x: 371, endPoint y: 172, distance: 10.3
click at [361, 172] on label at bounding box center [361, 171] width 4 height 4
click at [361, 172] on input "checkbox" at bounding box center [361, 172] width 4 height 4
checkbox input "false"
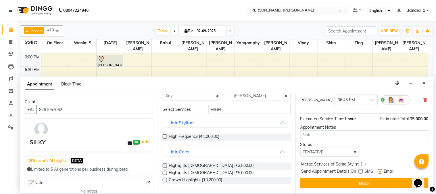
click at [381, 172] on label at bounding box center [380, 171] width 4 height 4
click at [381, 172] on input "checkbox" at bounding box center [380, 172] width 4 height 4
checkbox input "false"
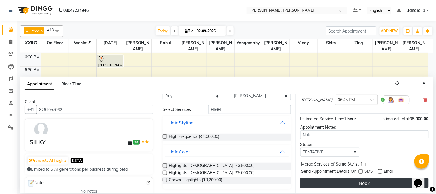
click at [378, 182] on button "Book" at bounding box center [364, 183] width 128 height 10
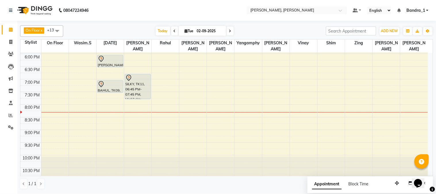
click at [111, 82] on div "BAHUL, TK09, 07:00 PM-07:30 PM, Senior Stylist [DEMOGRAPHIC_DATA]" at bounding box center [110, 86] width 26 height 12
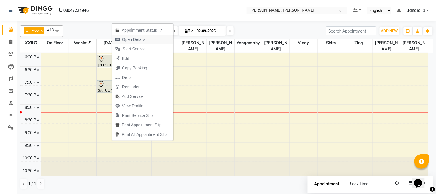
click at [137, 38] on span "Open Details" at bounding box center [133, 39] width 23 height 6
select select "7"
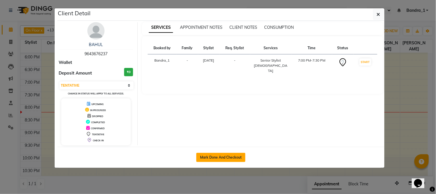
click at [223, 154] on button "Mark Done And Checkout" at bounding box center [220, 157] width 49 height 9
select select "service"
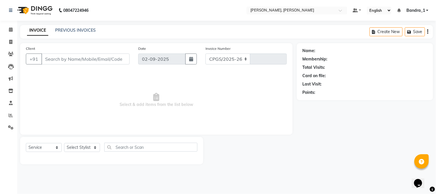
select select "7997"
type input "1232"
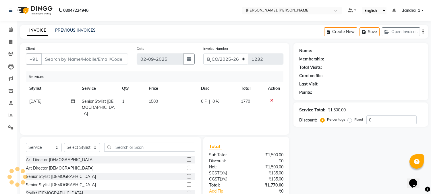
type input "9643676237"
select select "58043"
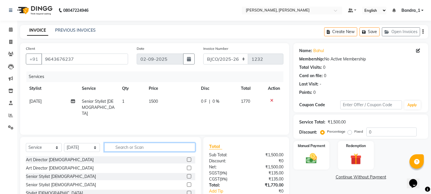
click at [130, 144] on input "text" at bounding box center [149, 146] width 91 height 9
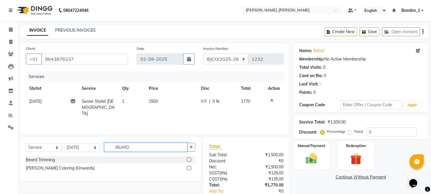
type input "BEARD"
click at [189, 159] on label at bounding box center [189, 159] width 4 height 4
click at [189, 159] on input "checkbox" at bounding box center [189, 160] width 4 height 4
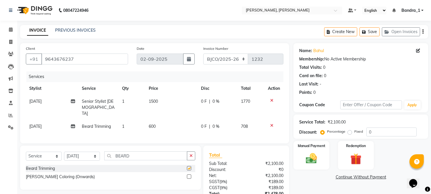
checkbox input "false"
click at [157, 120] on td "600" at bounding box center [171, 126] width 52 height 13
select select "58043"
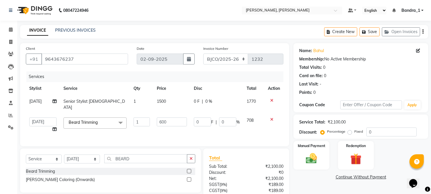
scroll to position [43, 0]
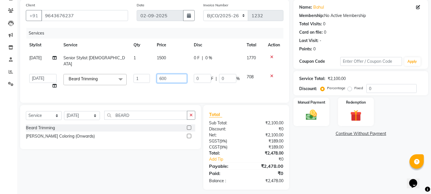
click at [168, 75] on input "600" at bounding box center [172, 78] width 30 height 9
type input "6"
type input "1000"
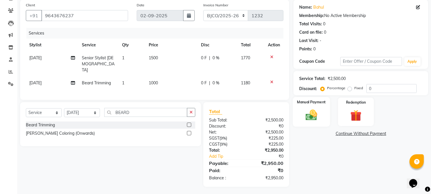
click at [311, 110] on img at bounding box center [311, 115] width 19 height 14
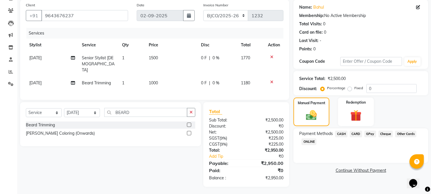
click at [359, 131] on span "CARD" at bounding box center [356, 133] width 12 height 7
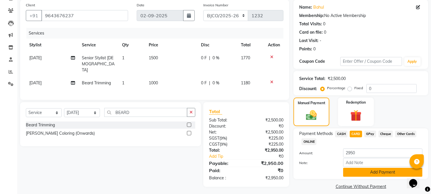
click at [381, 167] on button "Add Payment" at bounding box center [382, 171] width 79 height 9
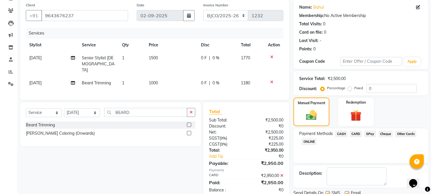
scroll to position [49, 0]
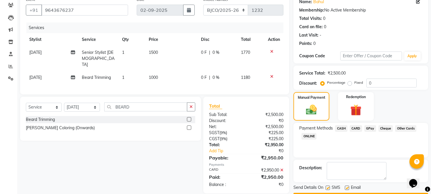
click at [347, 187] on label at bounding box center [347, 187] width 4 height 4
click at [347, 187] on input "checkbox" at bounding box center [347, 188] width 4 height 4
checkbox input "false"
click at [328, 185] on label at bounding box center [328, 187] width 4 height 4
click at [328, 186] on input "checkbox" at bounding box center [328, 188] width 4 height 4
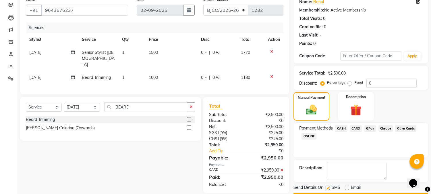
checkbox input "false"
click at [358, 180] on div "Name: Bahul Membership: No Active Membership Total Visits: 0 Card on file: 0 La…" at bounding box center [363, 97] width 139 height 207
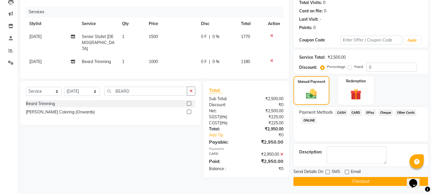
click at [358, 180] on button "Checkout" at bounding box center [361, 181] width 135 height 9
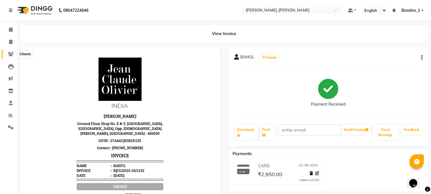
click at [8, 53] on icon at bounding box center [10, 54] width 5 height 4
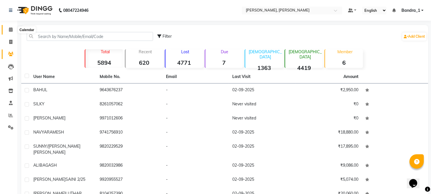
click at [9, 30] on icon at bounding box center [11, 29] width 4 height 4
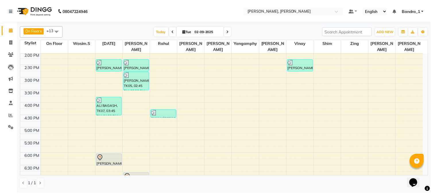
scroll to position [226, 0]
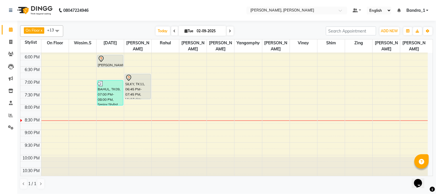
click at [135, 76] on div "SILKY, TK11, 06:45 PM-07:45 PM, Highlights [DEMOGRAPHIC_DATA]" at bounding box center [138, 86] width 26 height 25
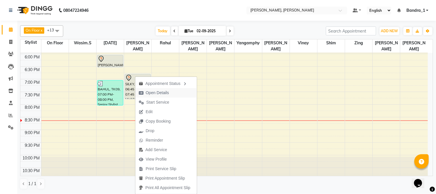
click at [159, 91] on span "Open Details" at bounding box center [157, 93] width 23 height 6
select select "7"
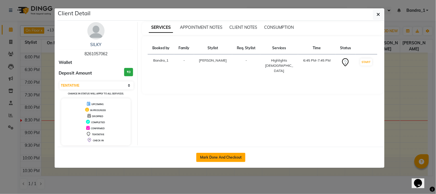
click at [214, 157] on button "Mark Done And Checkout" at bounding box center [220, 157] width 49 height 9
select select "7997"
select select "service"
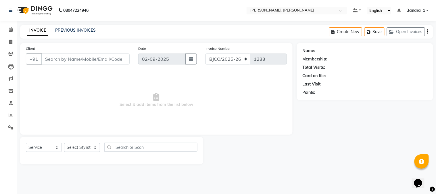
type input "8261057062"
select select "72175"
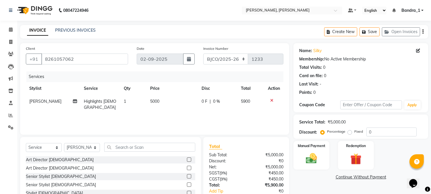
click at [161, 100] on td "5000" at bounding box center [172, 104] width 51 height 19
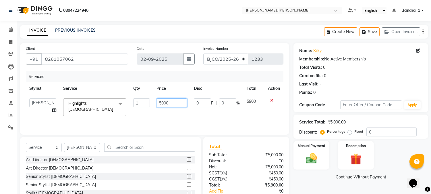
click at [170, 101] on input "5000" at bounding box center [172, 102] width 30 height 9
type input "5"
type input "9000"
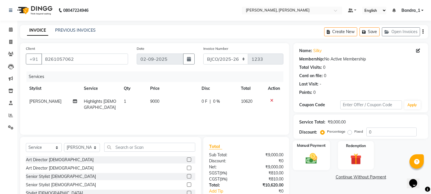
click at [311, 152] on img at bounding box center [311, 159] width 19 height 14
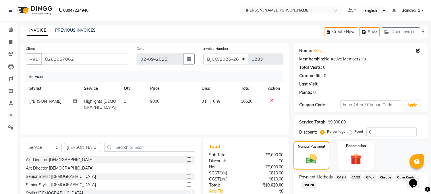
scroll to position [36, 0]
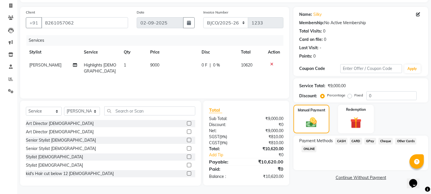
click at [359, 140] on span "CARD" at bounding box center [356, 141] width 12 height 7
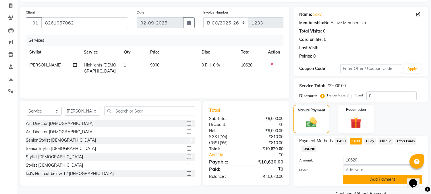
click at [365, 178] on button "Add Payment" at bounding box center [382, 179] width 79 height 9
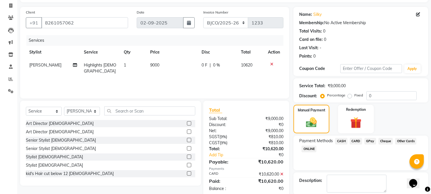
checkbox input "false"
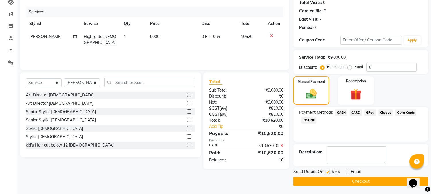
click at [327, 171] on label at bounding box center [328, 171] width 4 height 4
click at [327, 171] on input "checkbox" at bounding box center [328, 172] width 4 height 4
checkbox input "false"
click at [336, 184] on button "Checkout" at bounding box center [361, 181] width 135 height 9
